Goal: Navigation & Orientation: Find specific page/section

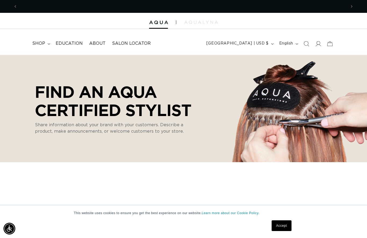
scroll to position [10, 0]
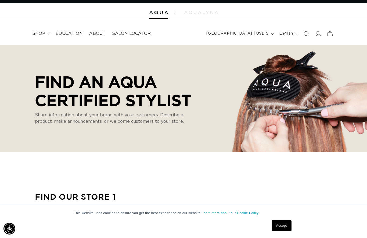
click at [133, 33] on span "Salon Locator" at bounding box center [131, 34] width 39 height 6
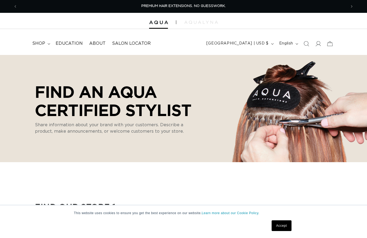
select select "m"
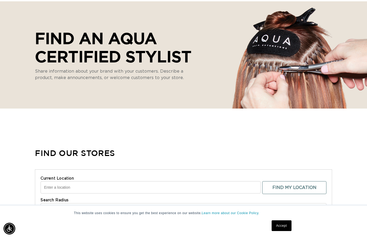
scroll to position [55, 0]
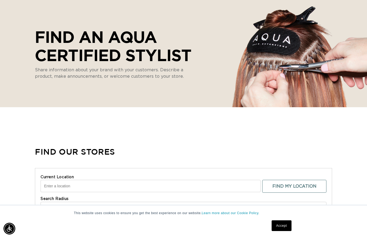
click at [283, 231] on link "Accept" at bounding box center [281, 226] width 20 height 11
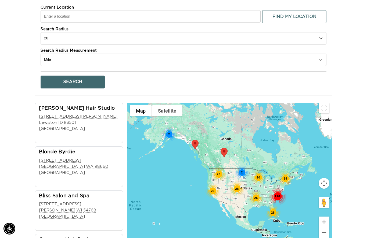
scroll to position [0, 0]
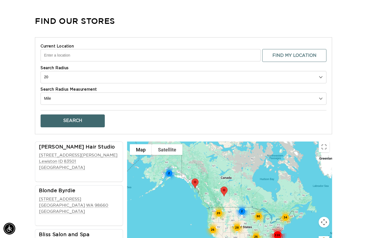
click at [321, 75] on select "10 20 30 40 No Limit" at bounding box center [184, 77] width 286 height 12
select select "40"
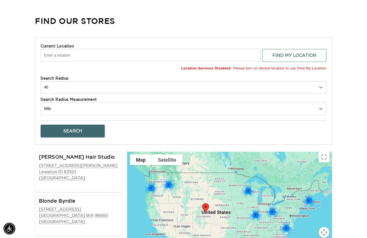
click at [64, 54] on input "Current Location" at bounding box center [151, 55] width 220 height 12
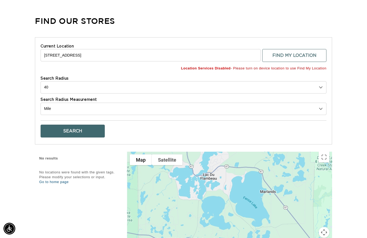
click at [92, 129] on button "Search" at bounding box center [73, 131] width 64 height 13
click at [86, 131] on button "Search" at bounding box center [73, 131] width 64 height 13
click at [223, 68] on b "Location Services Disabled" at bounding box center [206, 68] width 50 height 4
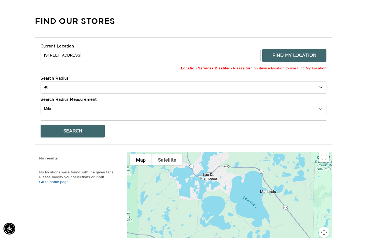
click at [308, 51] on button "Find My Location" at bounding box center [294, 55] width 64 height 13
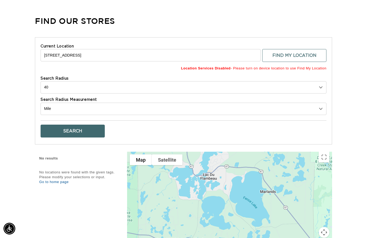
click at [130, 53] on input "1651 Indian Waters Lane, Minocqua, WI, USA" at bounding box center [151, 55] width 220 height 12
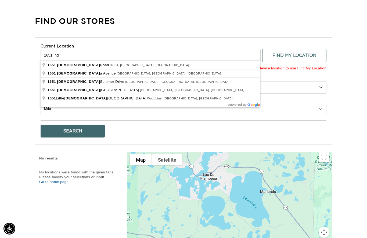
scroll to position [0, 657]
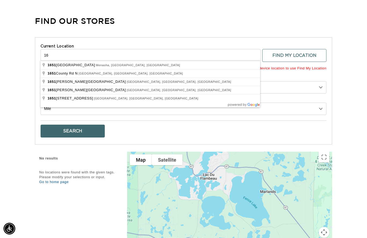
type input "1"
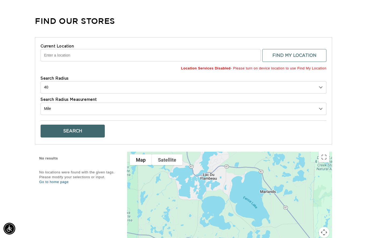
scroll to position [0, 0]
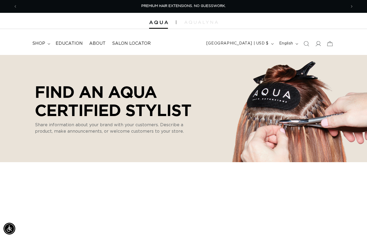
select select "m"
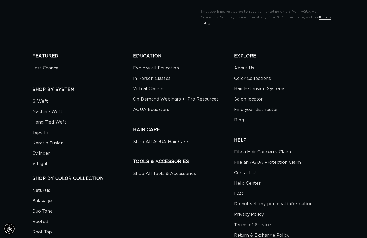
scroll to position [0, 657]
click at [252, 94] on link "Salon locator" at bounding box center [248, 99] width 29 height 10
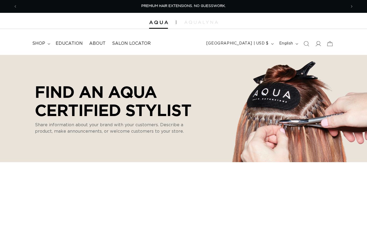
select select "m"
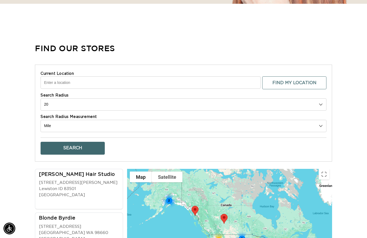
scroll to position [170, 0]
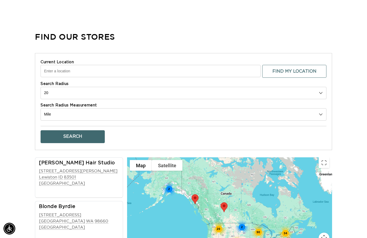
click at [52, 67] on input "Current Location" at bounding box center [151, 71] width 220 height 12
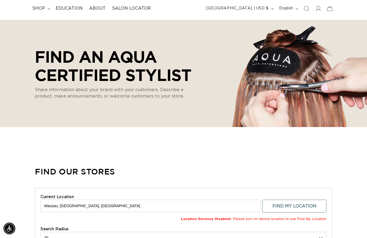
scroll to position [35, 0]
click at [88, 200] on input "Wausau, WI, USA" at bounding box center [151, 206] width 220 height 12
click at [83, 207] on input "Wausau, WI, USA" at bounding box center [151, 206] width 220 height 12
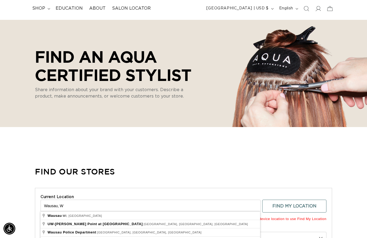
scroll to position [0, 657]
type input "W"
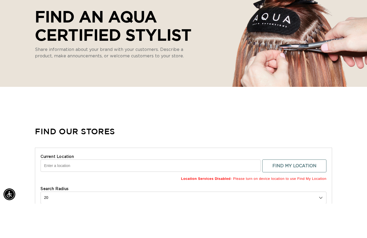
scroll to position [0, 0]
click at [199, 210] on span "Location Services Disabled - Please turn on device location to use Find My Loca…" at bounding box center [184, 214] width 286 height 8
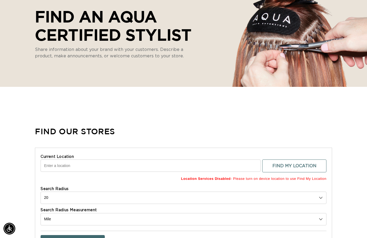
scroll to position [0, 329]
click at [205, 179] on b "Location Services Disabled" at bounding box center [206, 179] width 50 height 4
click at [286, 180] on span "Location Services Disabled - Please turn on device location to use Find My Loca…" at bounding box center [184, 179] width 286 height 8
click at [58, 165] on input "Current Location" at bounding box center [151, 166] width 220 height 12
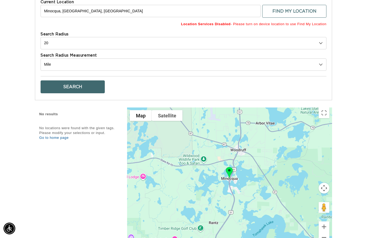
scroll to position [0, 0]
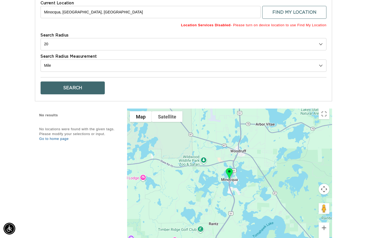
click at [83, 87] on button "Search" at bounding box center [73, 88] width 64 height 13
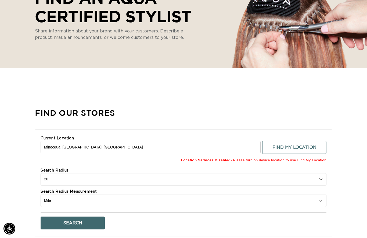
click at [86, 145] on input "Minocqua, WI, USA" at bounding box center [151, 147] width 220 height 12
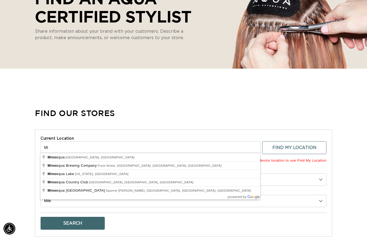
type input "M"
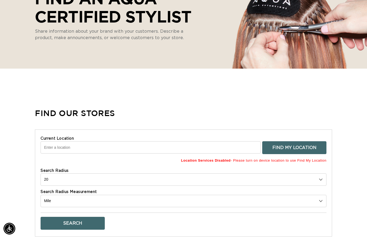
click at [292, 146] on button "Find My Location" at bounding box center [294, 147] width 64 height 13
